Goal: Task Accomplishment & Management: Use online tool/utility

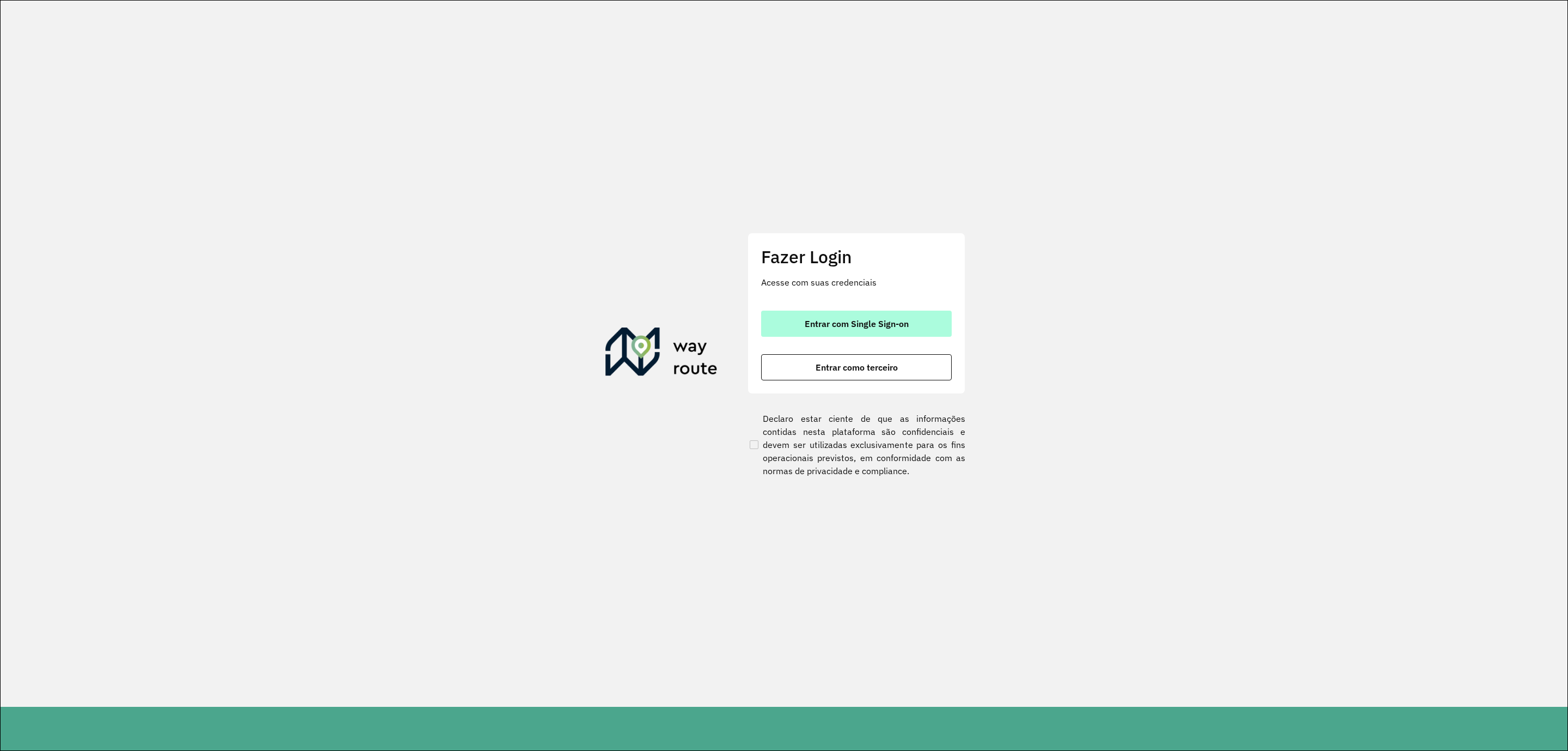
click at [863, 322] on span "Entrar com Single Sign-on" at bounding box center [857, 324] width 104 height 9
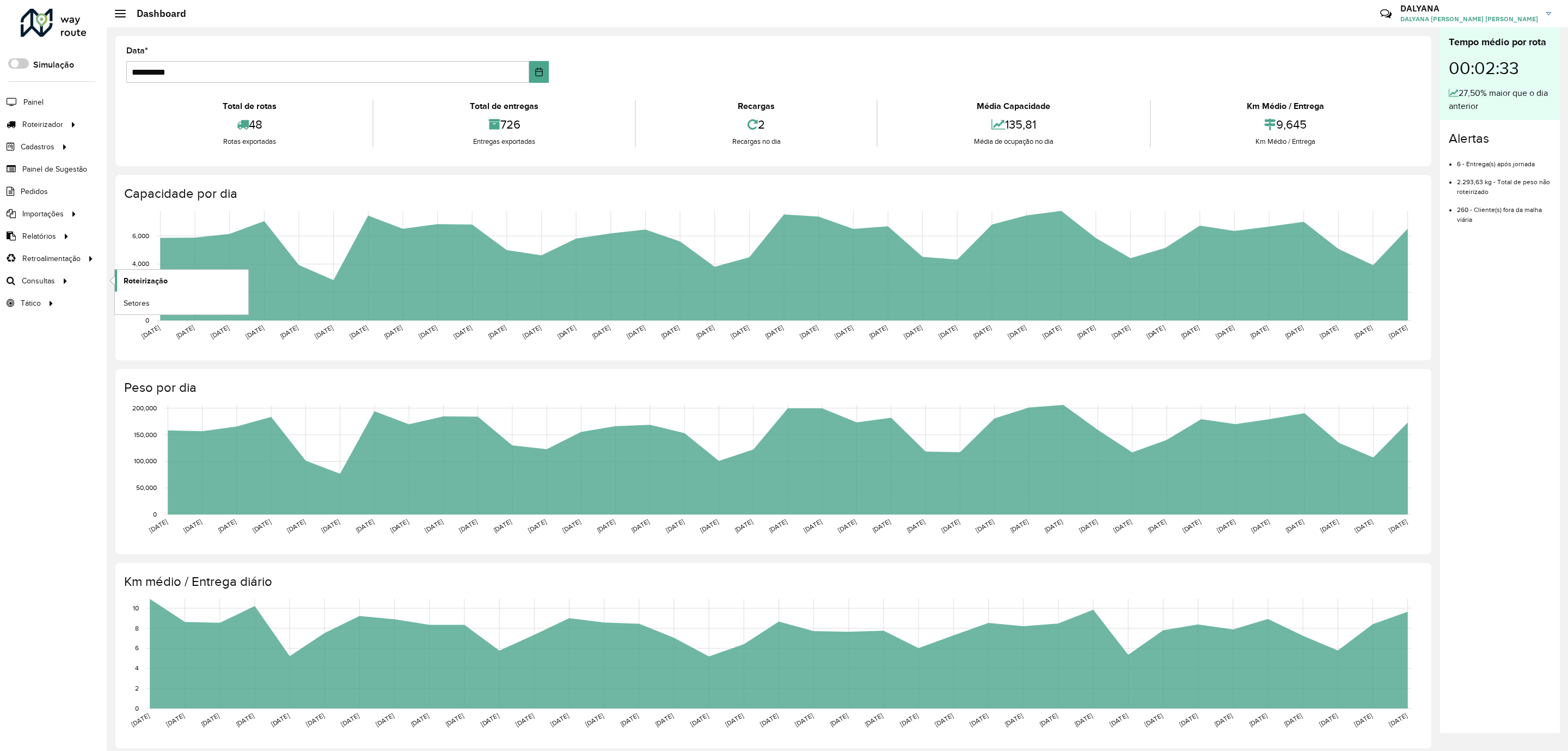
click at [140, 285] on span "Roteirização" at bounding box center [145, 281] width 44 height 11
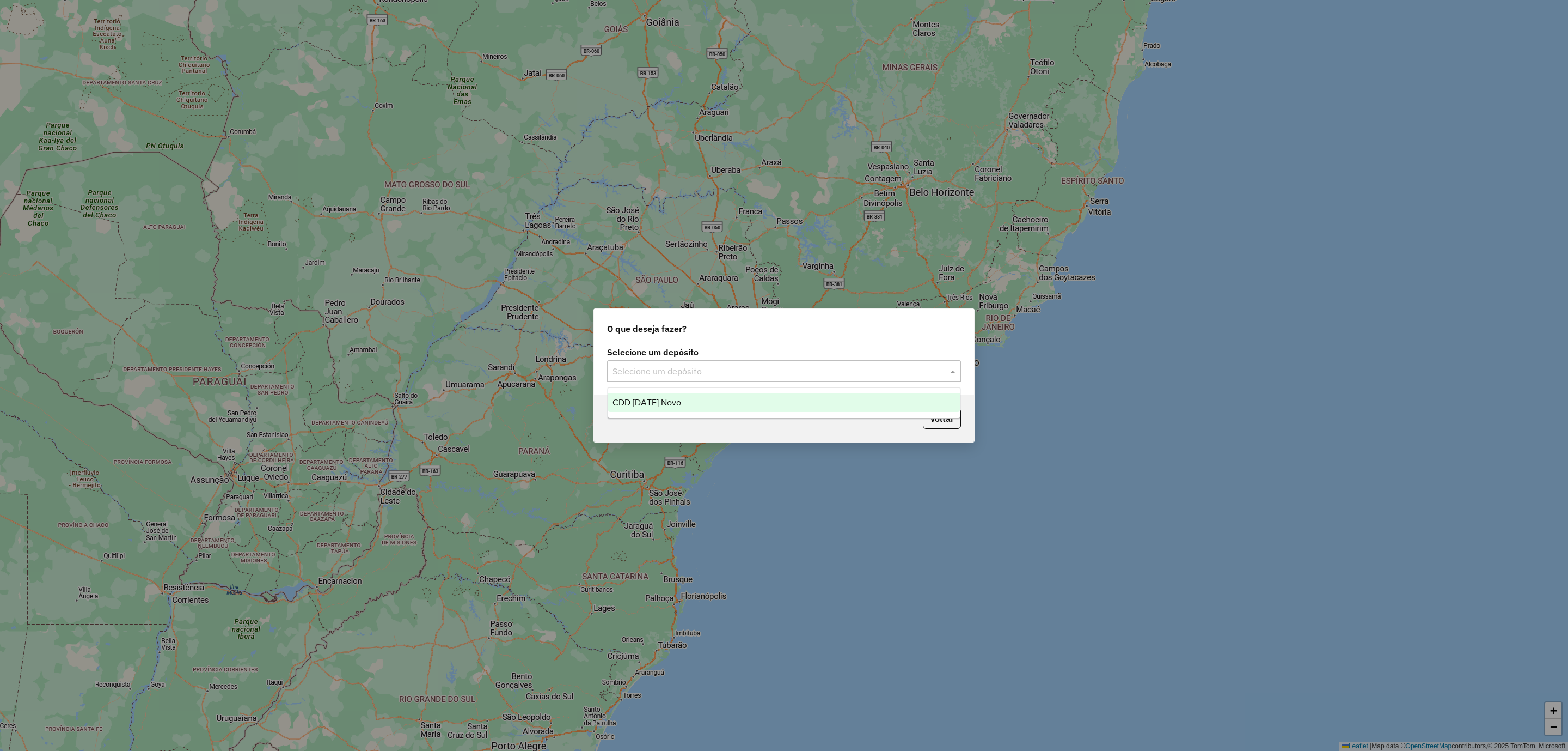
click at [725, 372] on input "text" at bounding box center [773, 372] width 321 height 13
click at [647, 402] on span "CDD Natal Novo" at bounding box center [646, 402] width 68 height 9
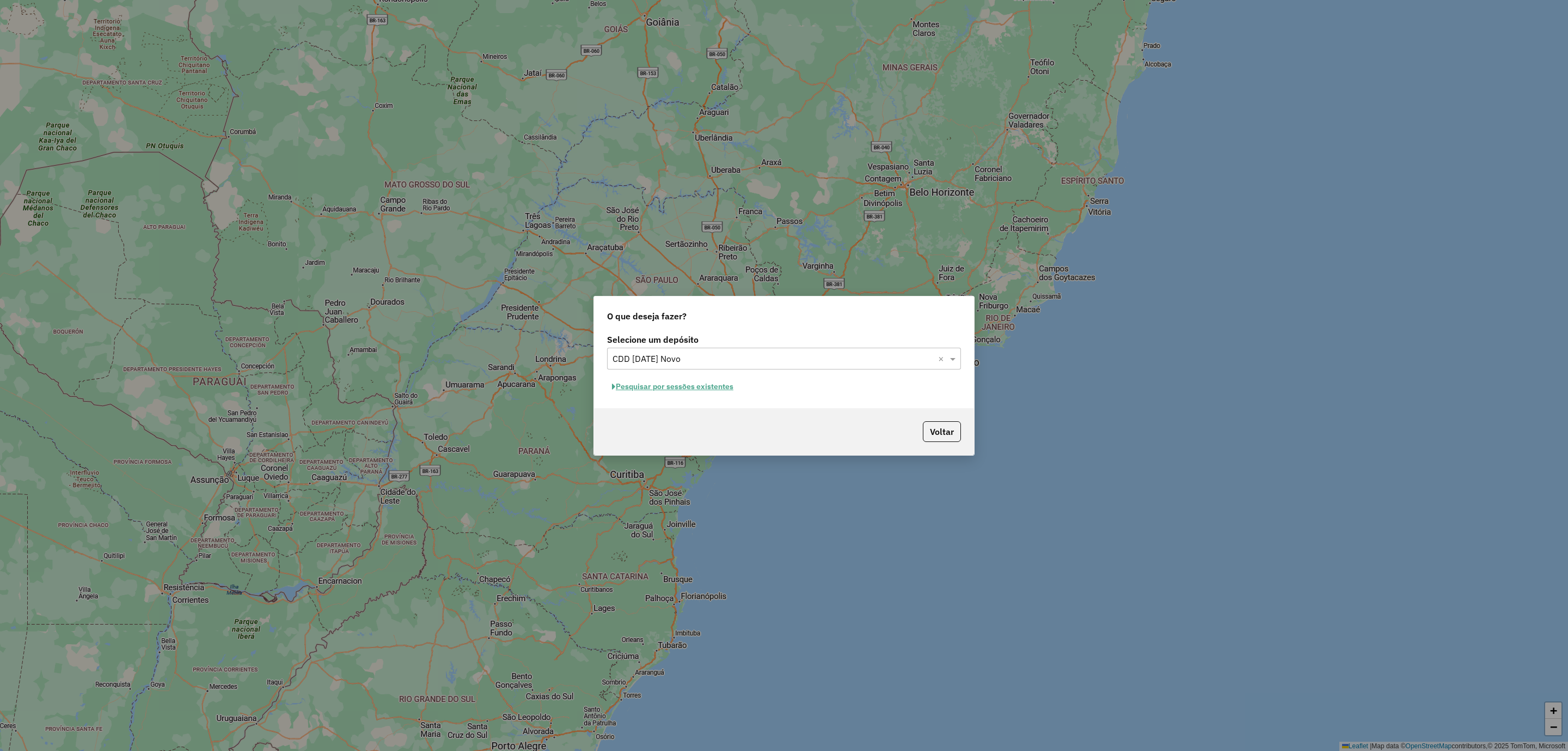
click at [672, 388] on button "Pesquisar por sessões existentes" at bounding box center [673, 387] width 131 height 17
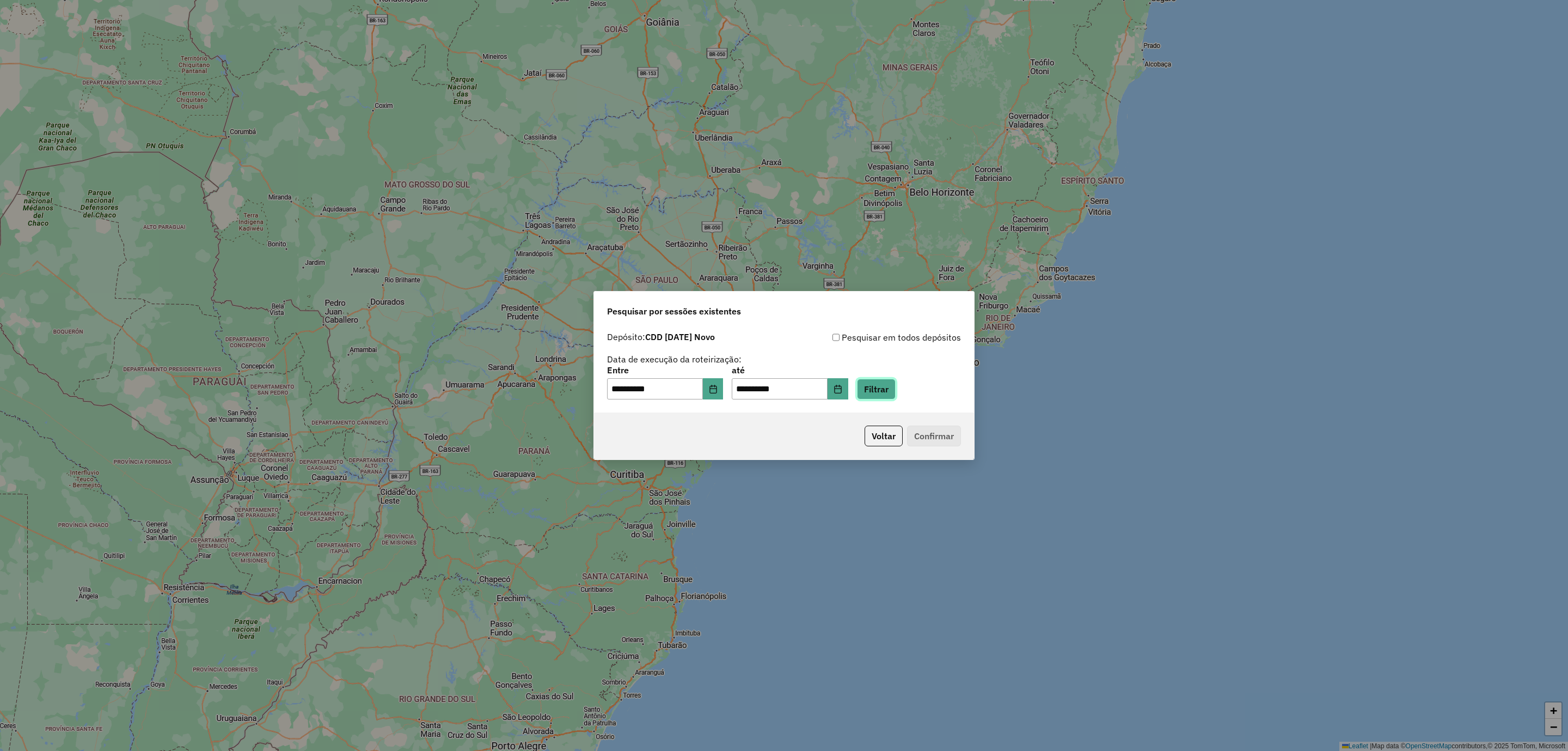
click at [896, 391] on button "Filtrar" at bounding box center [876, 389] width 38 height 21
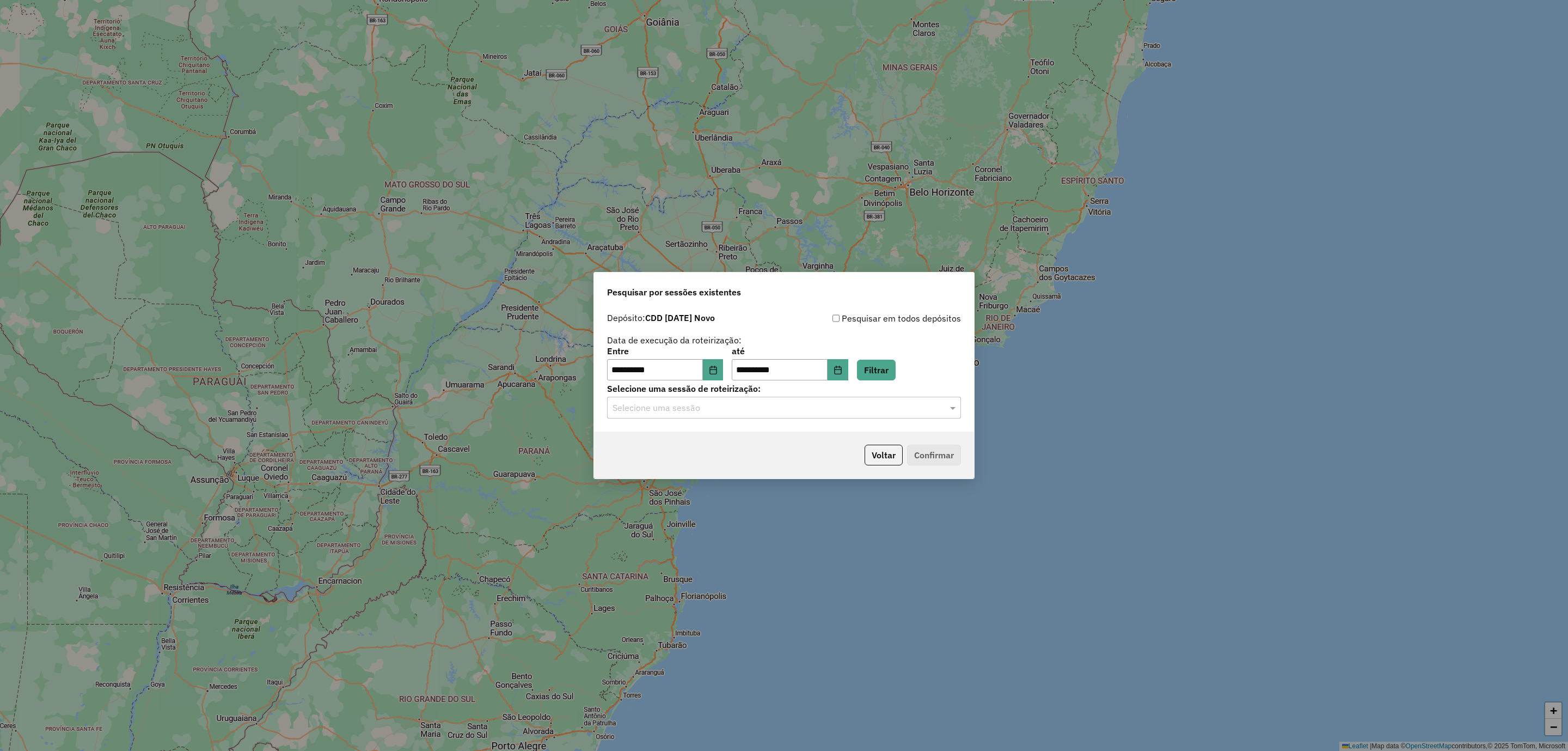
click at [724, 407] on input "text" at bounding box center [773, 408] width 321 height 13
click at [700, 458] on span "1228480 - 12/08/2025 19:27" at bounding box center [656, 458] width 87 height 9
click at [944, 454] on button "Confirmar" at bounding box center [934, 454] width 54 height 21
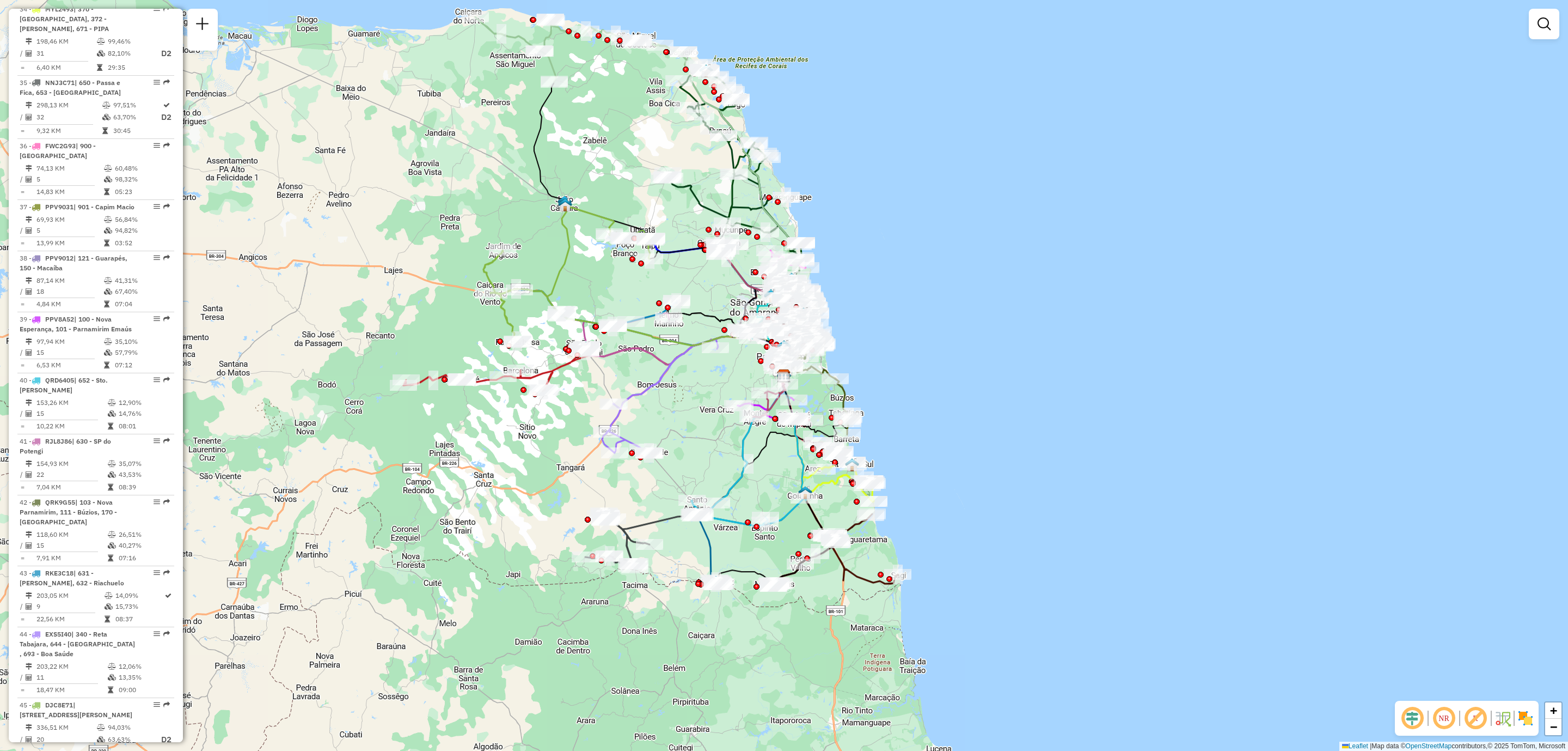
scroll to position [2779, 0]
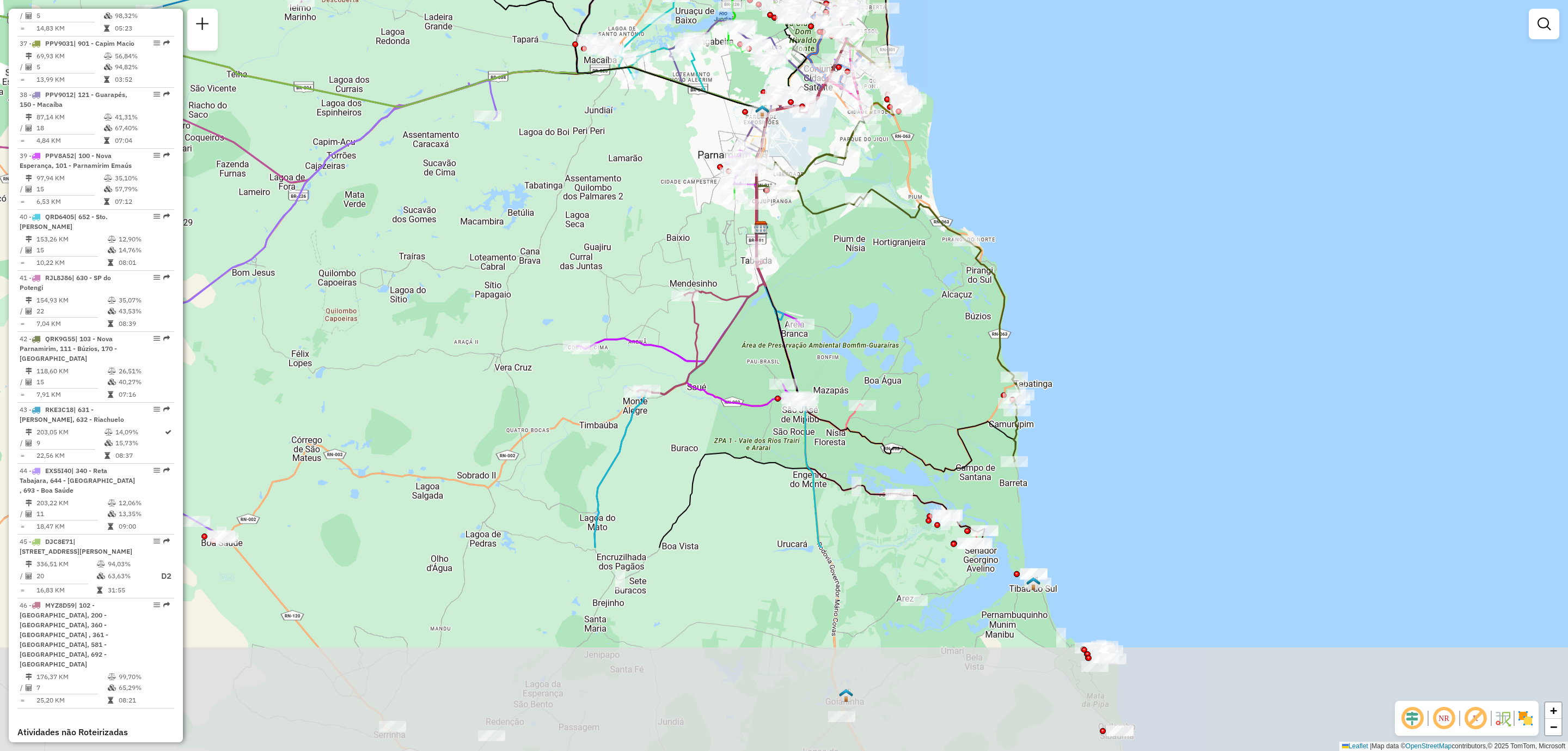
drag, startPoint x: 808, startPoint y: 469, endPoint x: 636, endPoint y: 203, distance: 316.8
click at [644, 191] on div "Janela de atendimento Grade de atendimento Capacidade Transportadoras Veículos …" at bounding box center [784, 375] width 1568 height 751
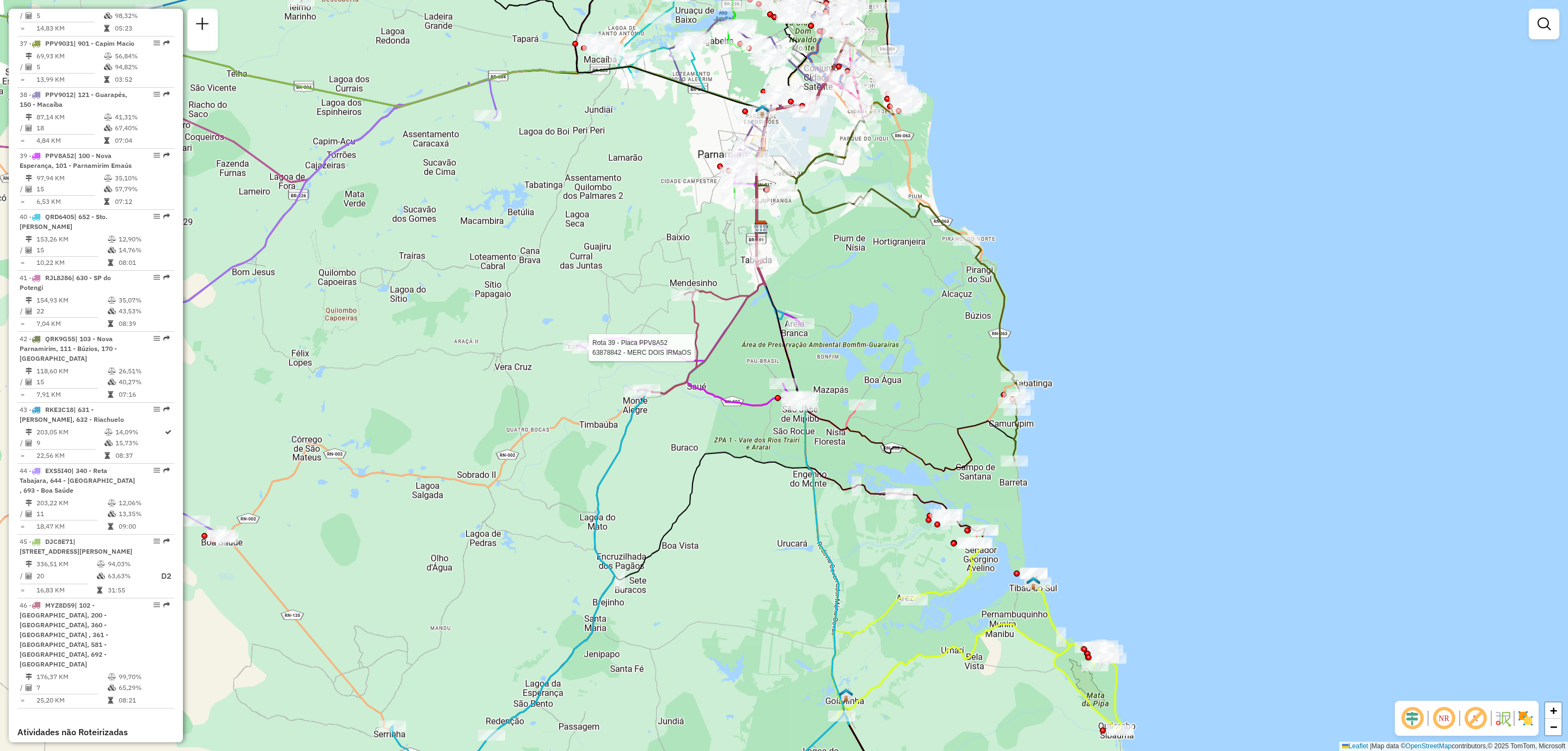
select select "**********"
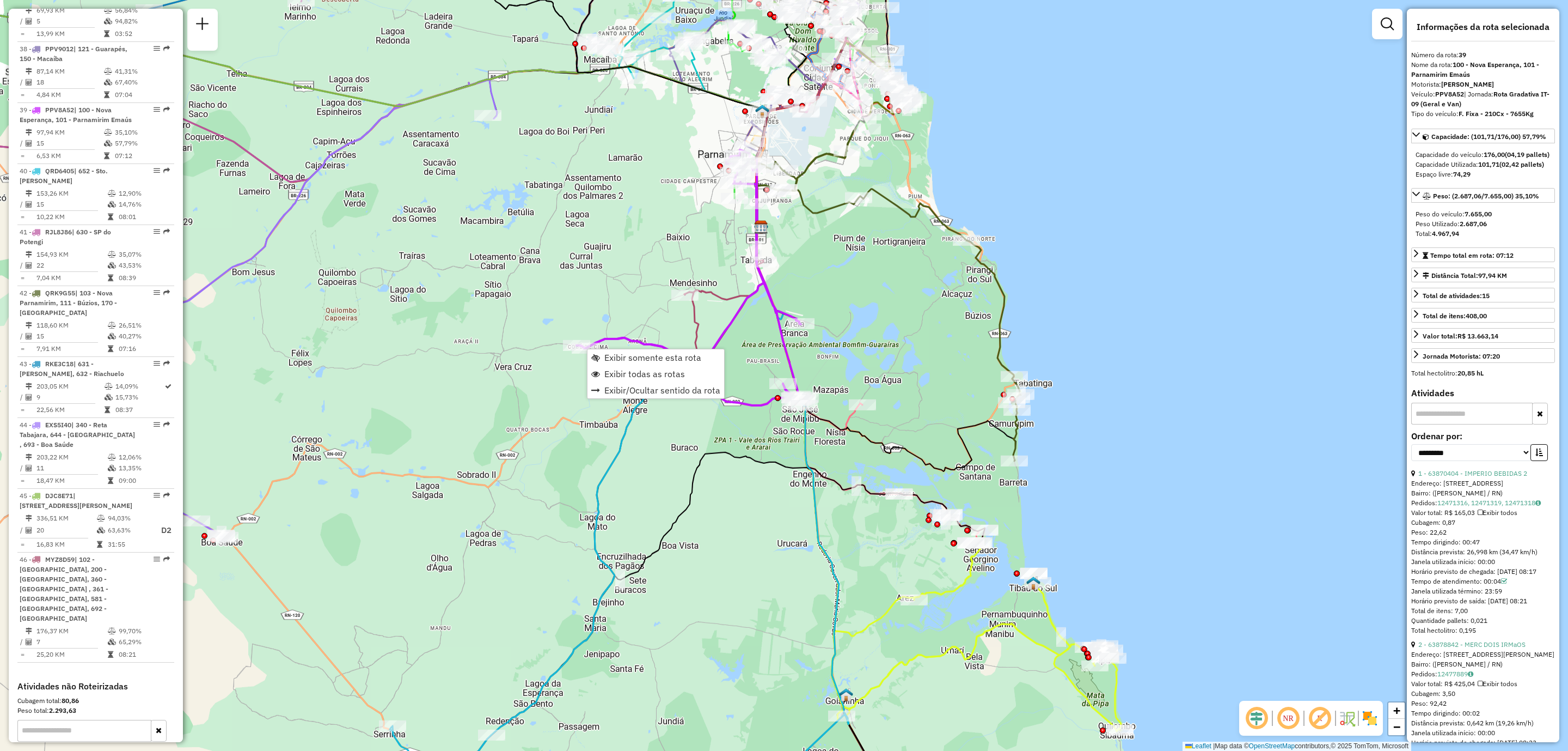
scroll to position [2846, 0]
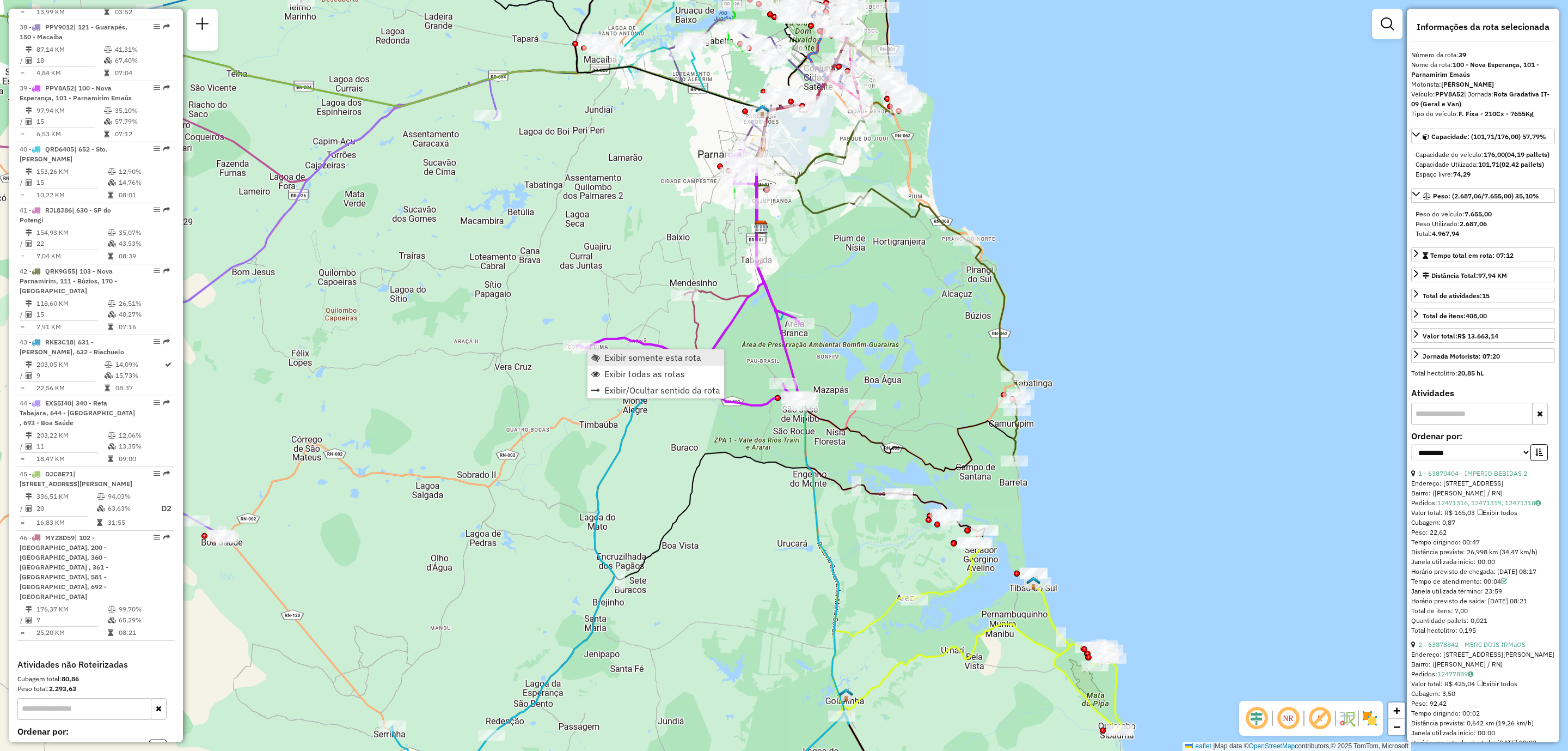
click at [668, 361] on span "Exibir somente esta rota" at bounding box center [653, 357] width 97 height 9
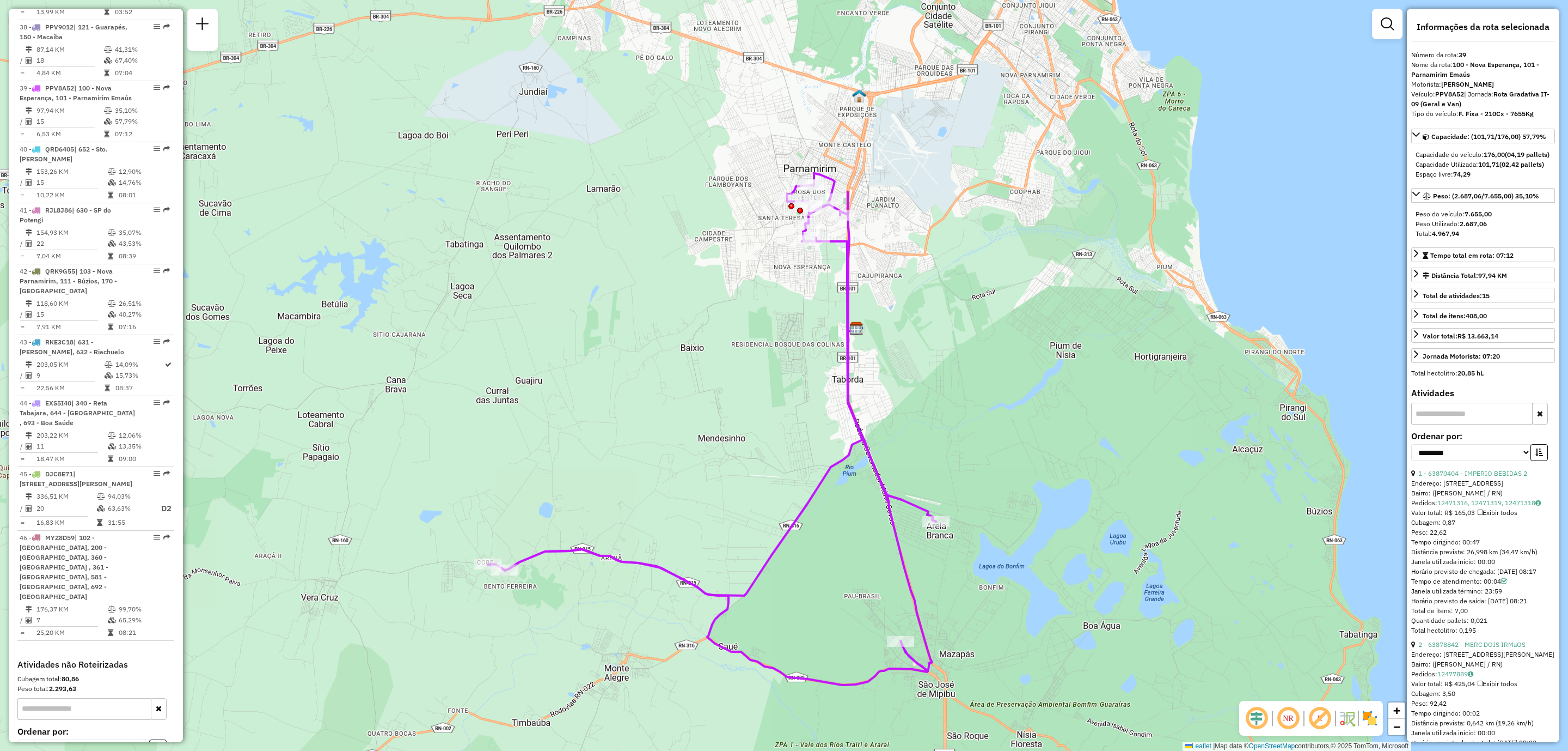
drag, startPoint x: 1209, startPoint y: 429, endPoint x: 1138, endPoint y: 482, distance: 88.6
click at [1138, 482] on div "Janela de atendimento Grade de atendimento Capacidade Transportadoras Veículos …" at bounding box center [784, 375] width 1568 height 751
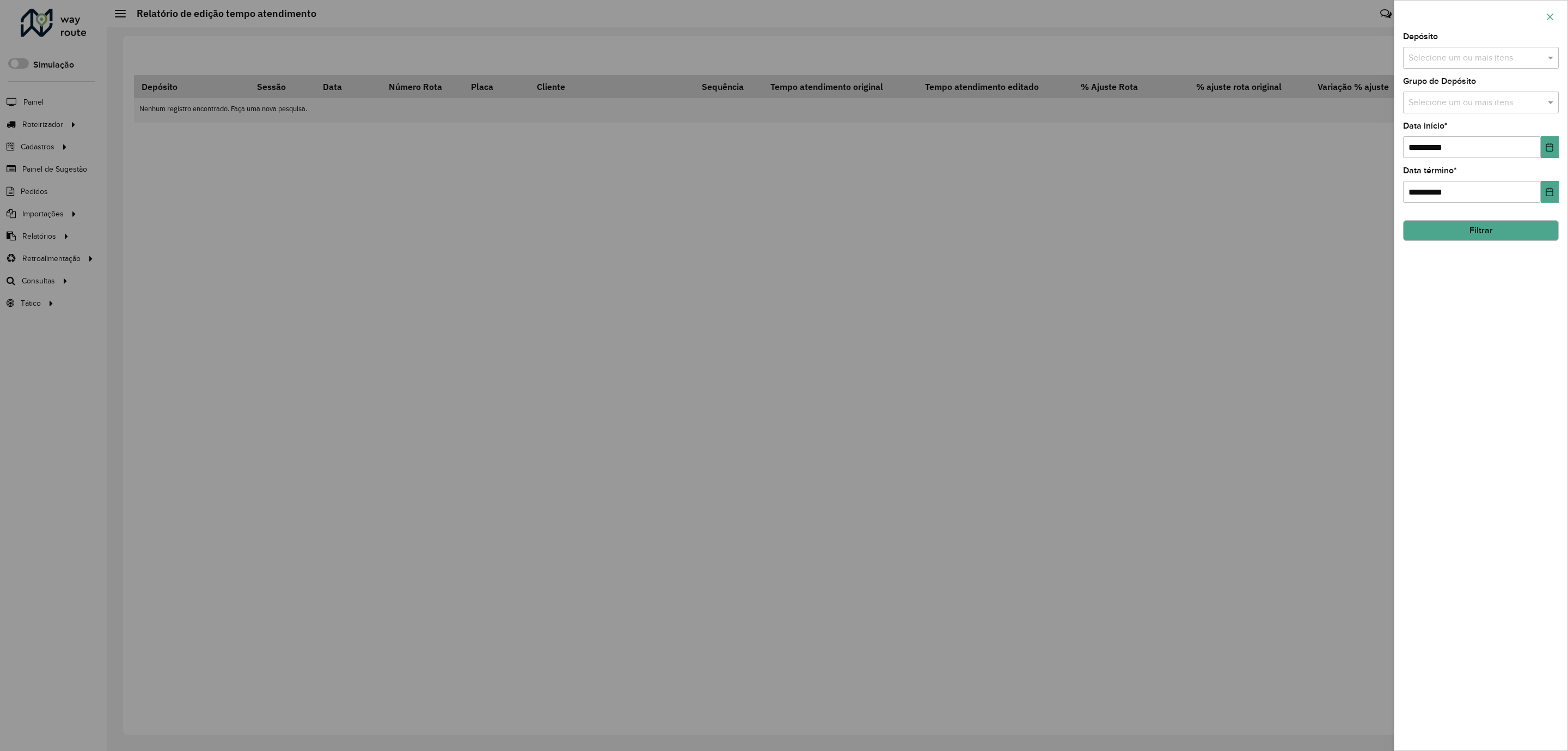
click at [1547, 20] on icon "button" at bounding box center [1550, 17] width 9 height 9
